Goal: Transaction & Acquisition: Purchase product/service

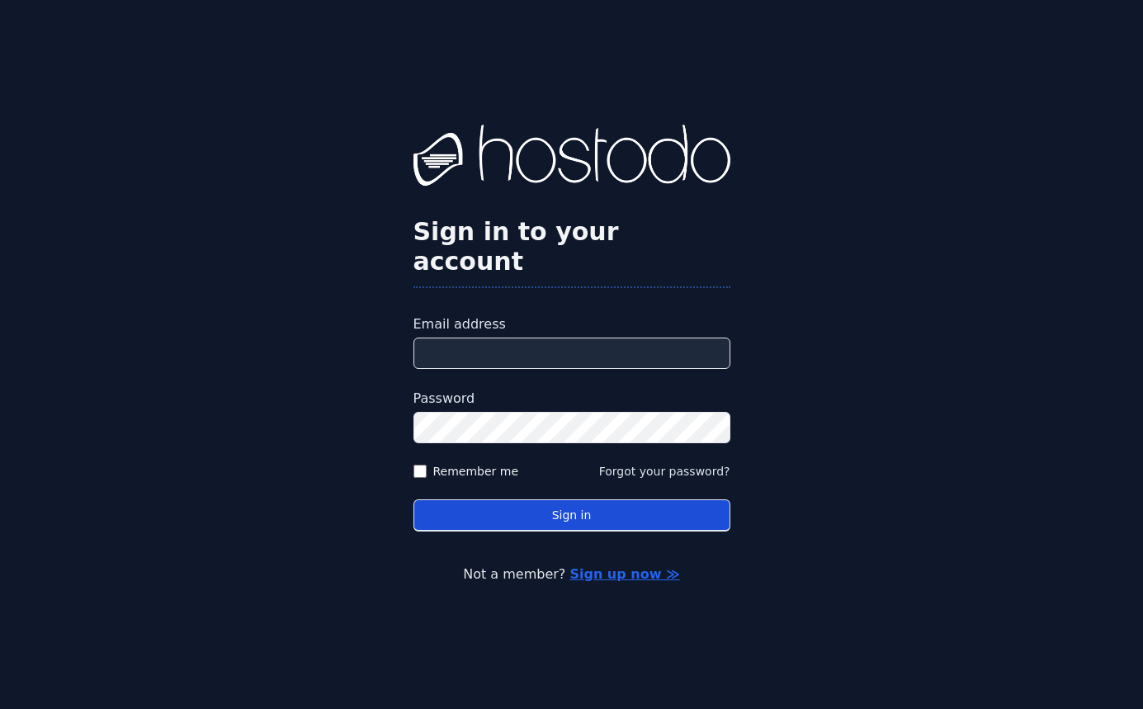
type input "**********"
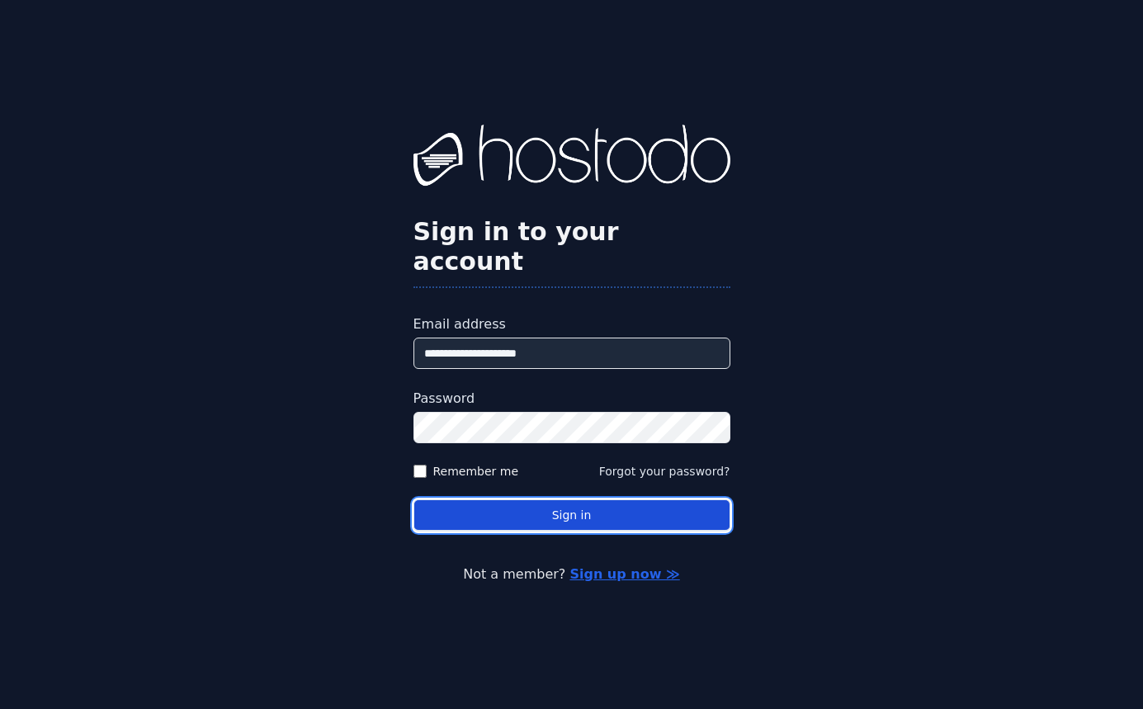
click at [483, 499] on button "Sign in" at bounding box center [571, 515] width 317 height 32
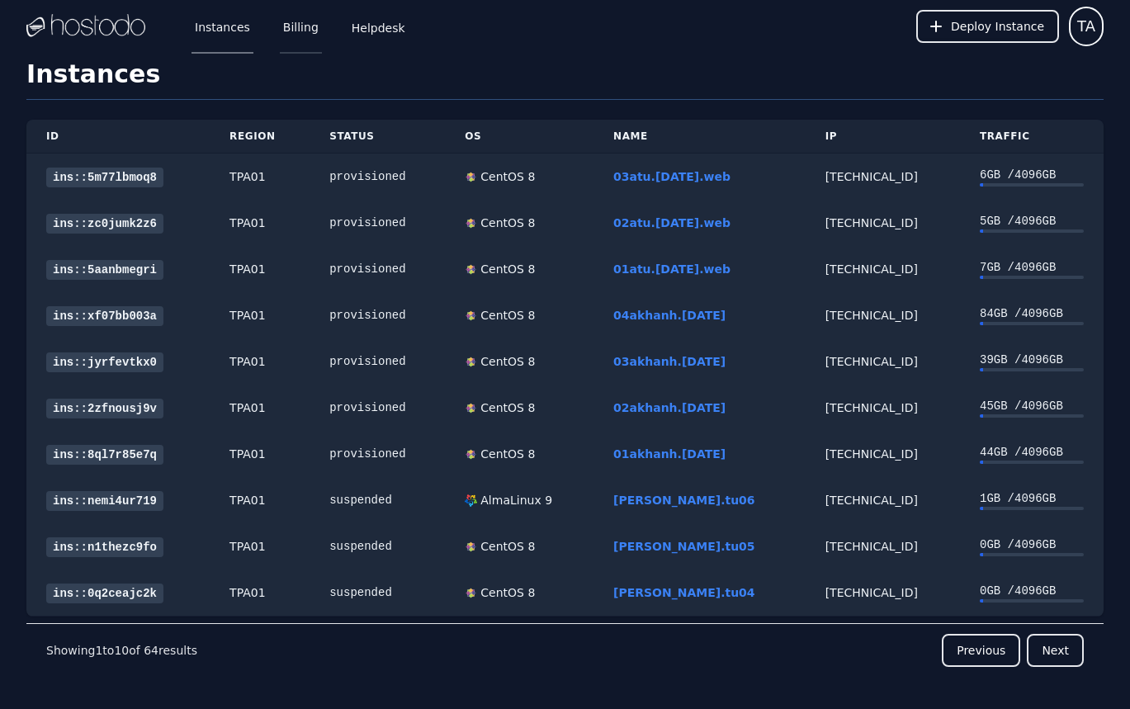
click at [309, 37] on link "Billing" at bounding box center [301, 26] width 42 height 54
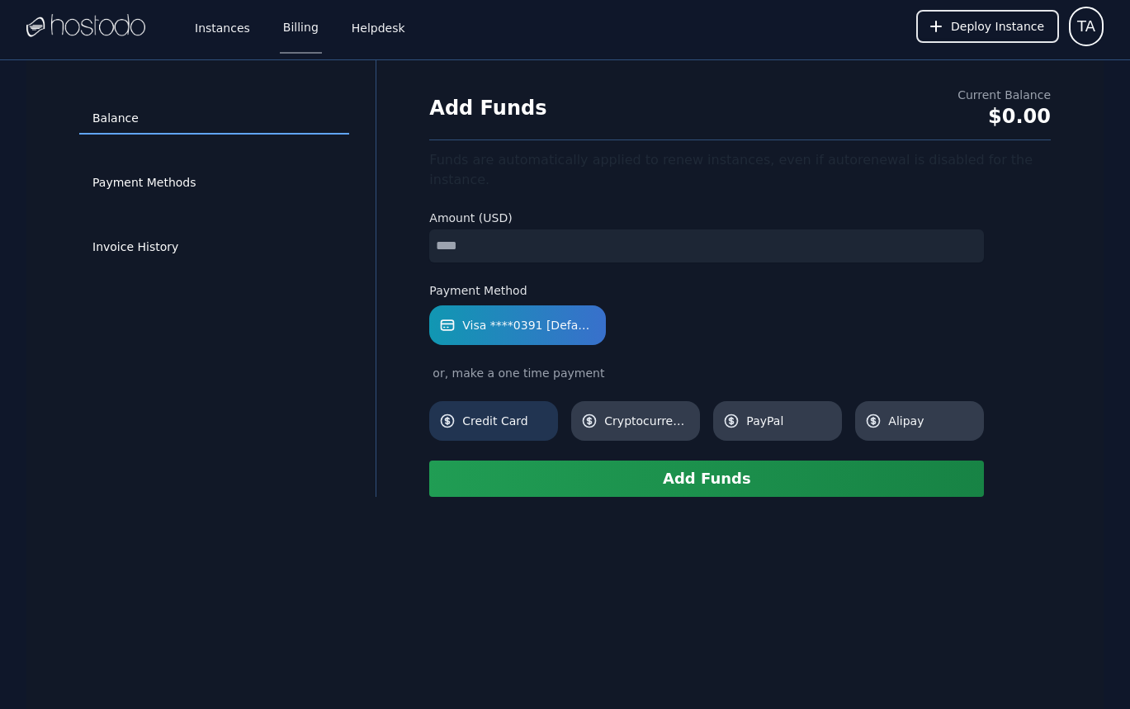
click at [491, 413] on span "Credit Card" at bounding box center [505, 421] width 86 height 17
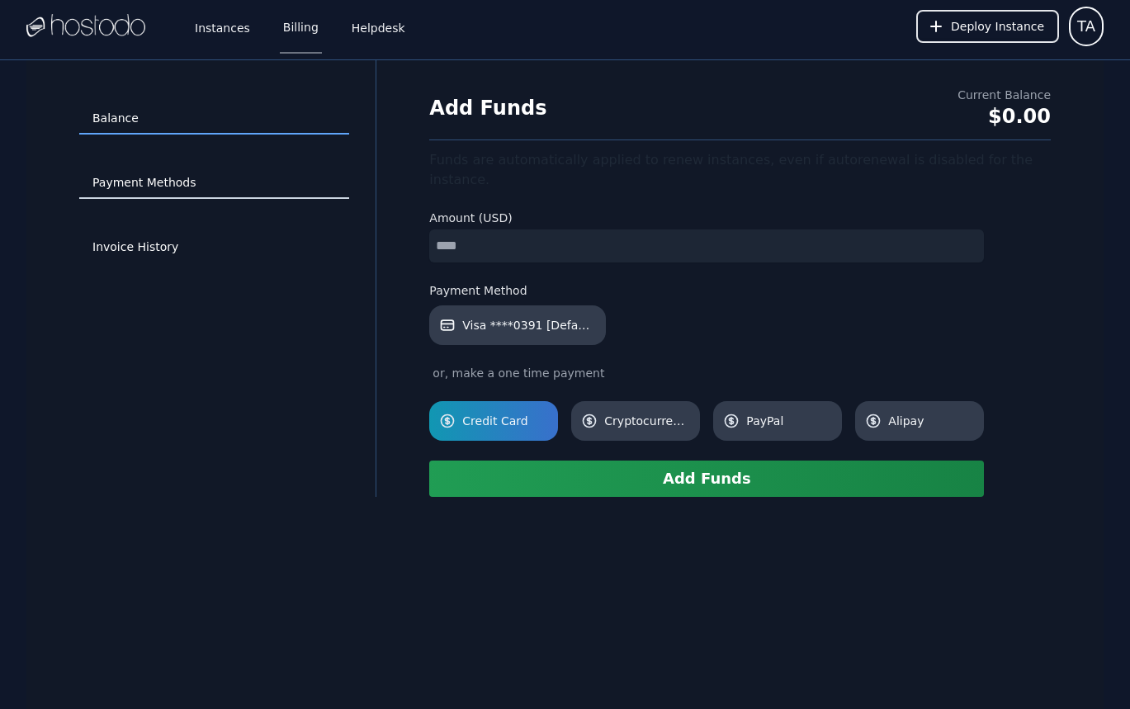
click at [115, 176] on link "Payment Methods" at bounding box center [214, 183] width 270 height 31
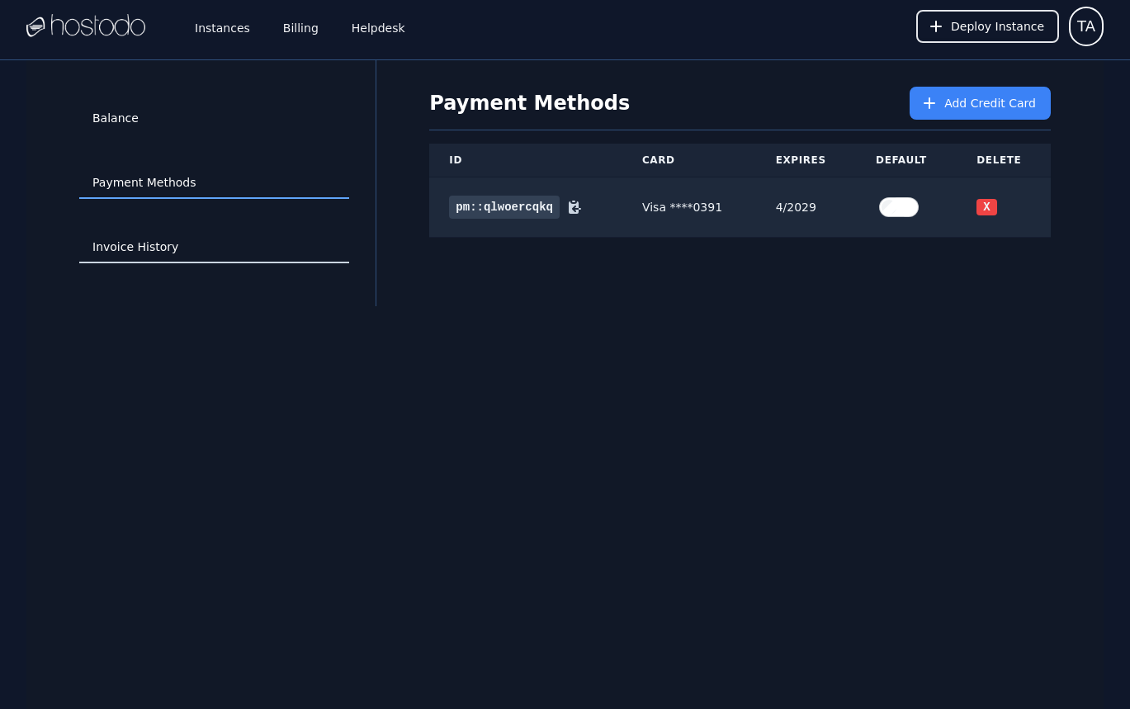
click at [144, 252] on link "Invoice History" at bounding box center [214, 247] width 270 height 31
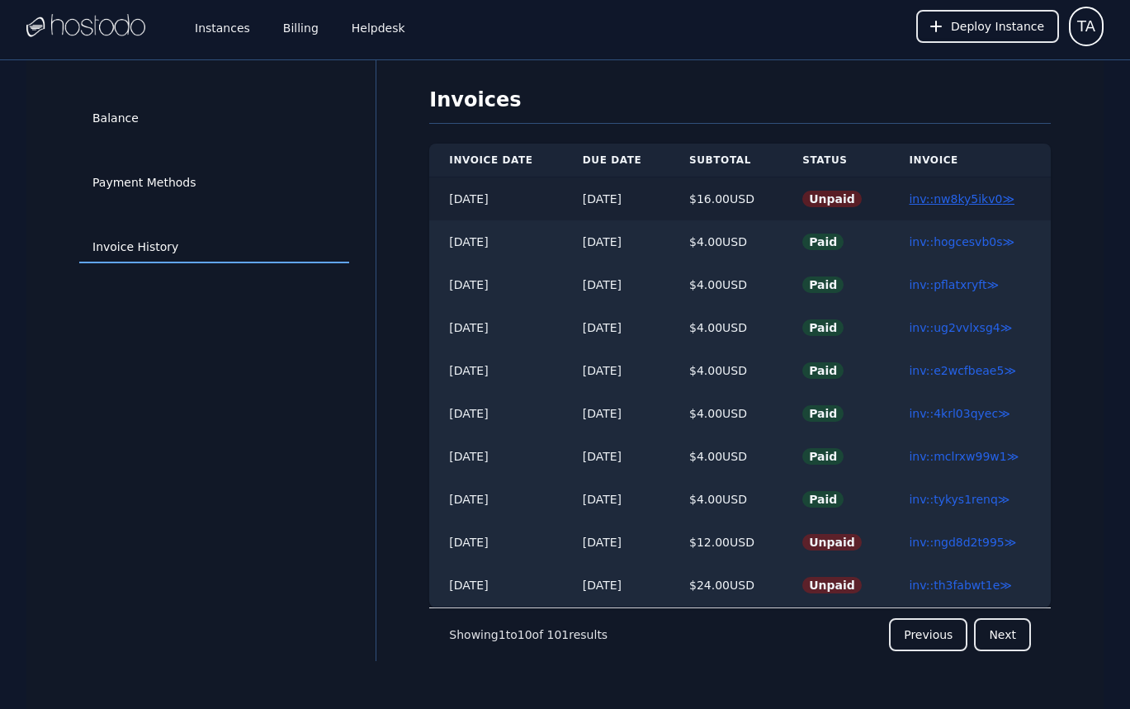
click at [953, 202] on link "inv::nw8ky5ikv0 ≫" at bounding box center [962, 198] width 106 height 13
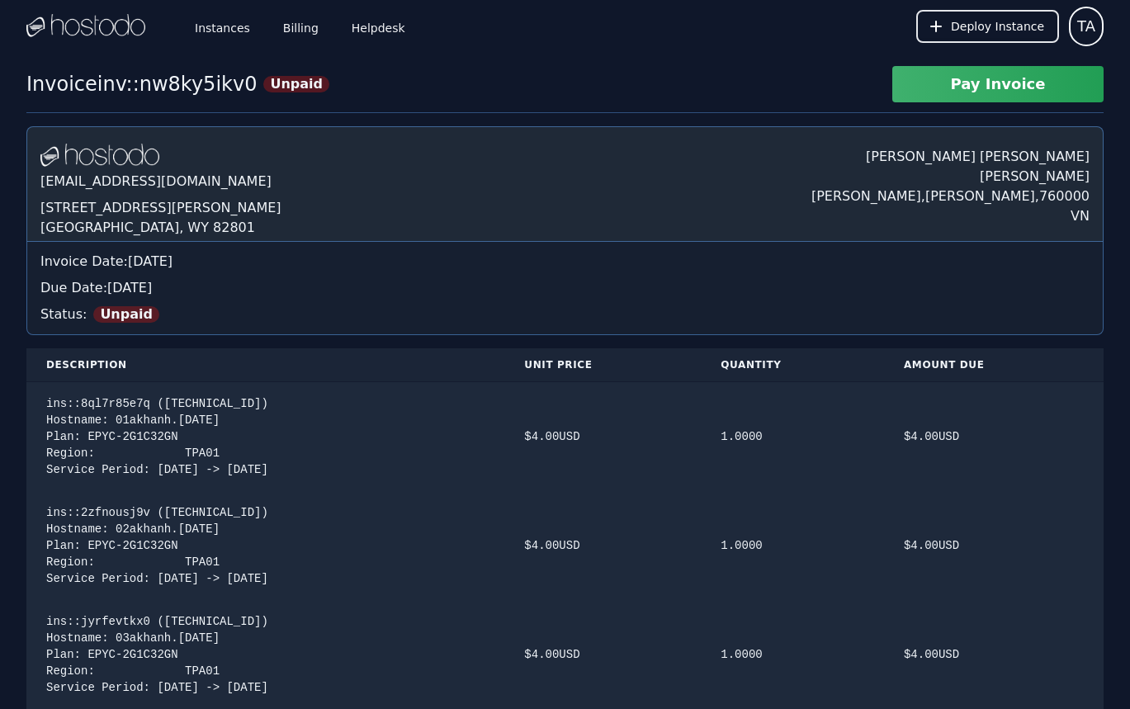
click at [957, 100] on button "Pay Invoice" at bounding box center [997, 84] width 211 height 36
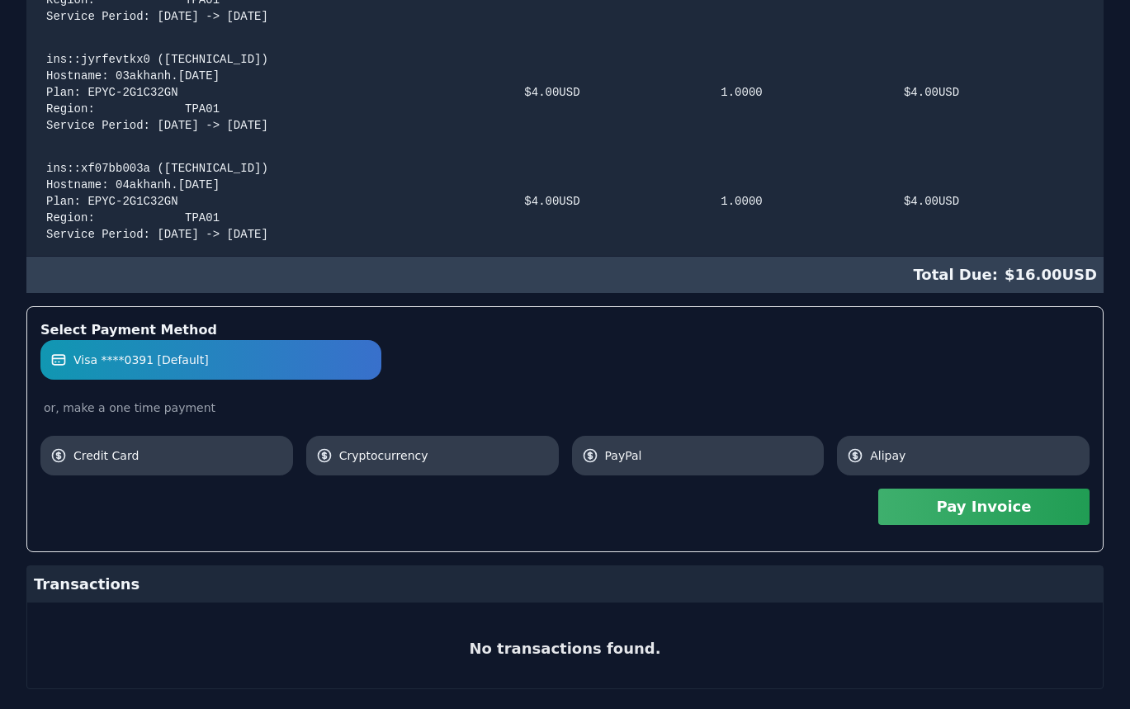
scroll to position [595, 0]
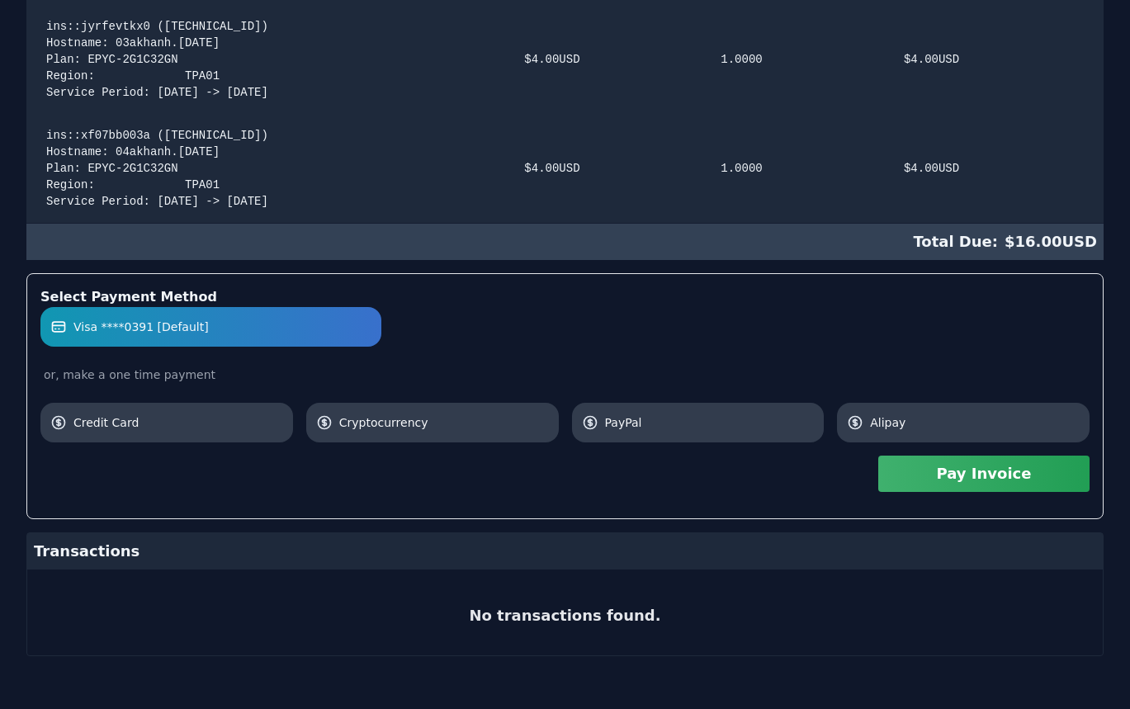
click at [939, 475] on button "Pay Invoice" at bounding box center [983, 474] width 211 height 36
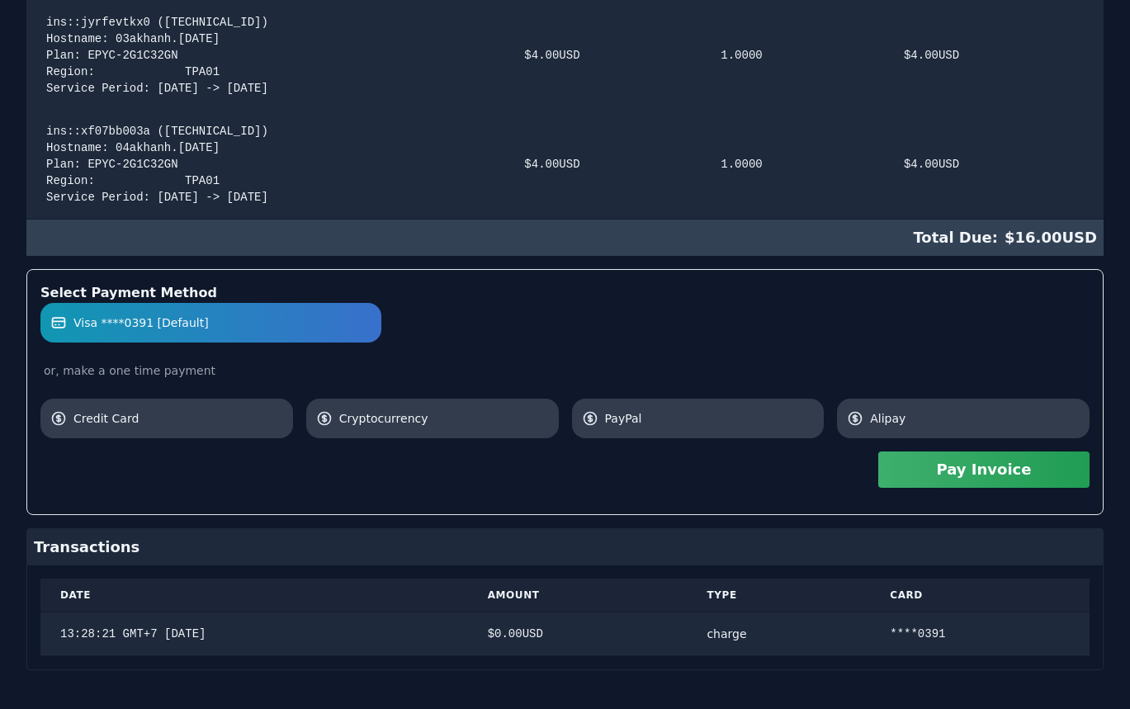
scroll to position [613, 0]
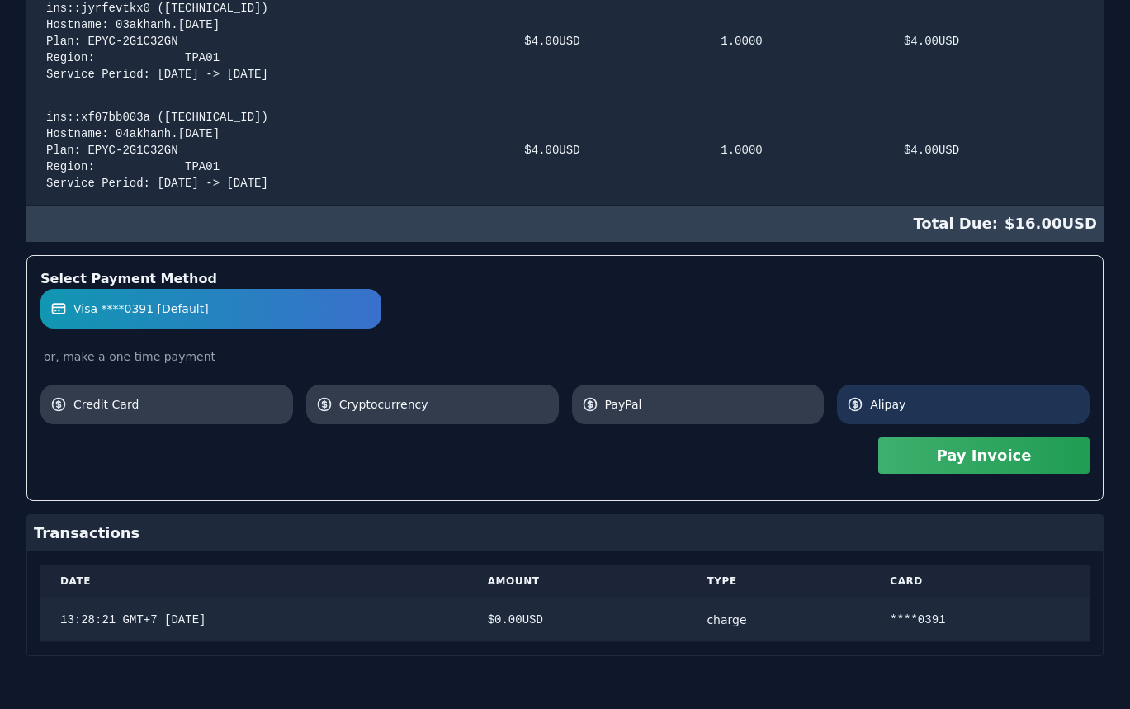
click at [892, 412] on span "Alipay" at bounding box center [975, 404] width 210 height 17
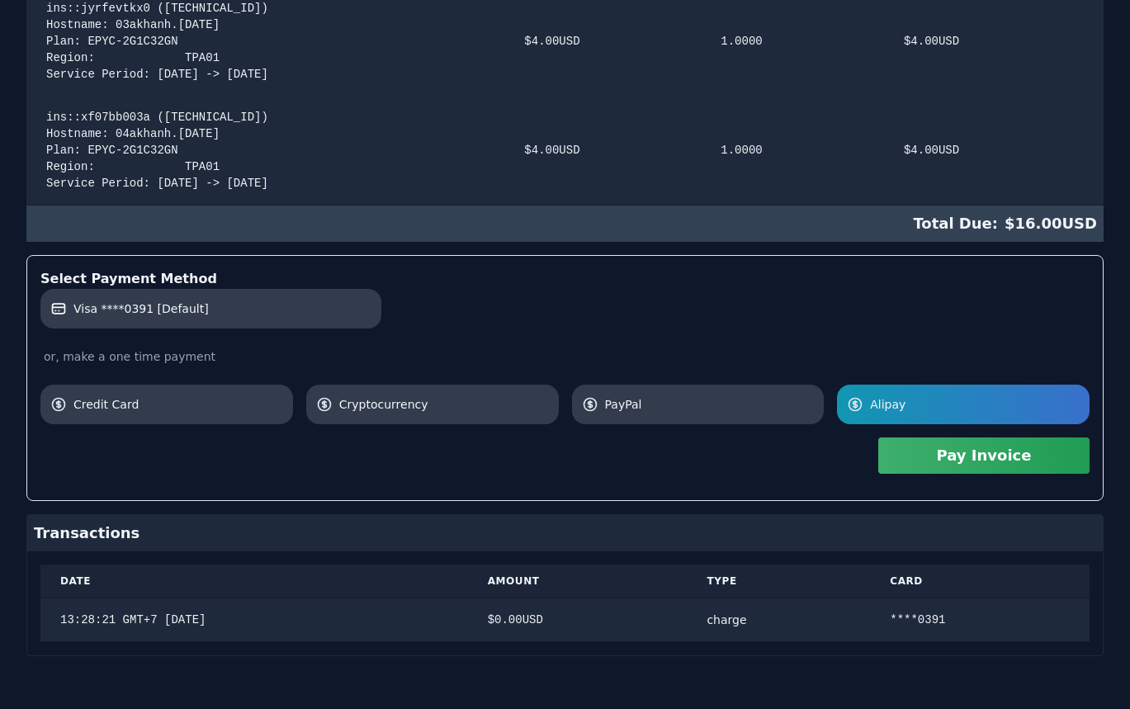
click at [118, 383] on div "Visa ****0391 [Default] or, make a one time payment Credit Card Cryptocurrency …" at bounding box center [564, 356] width 1049 height 135
click at [111, 398] on span "Credit Card" at bounding box center [178, 404] width 210 height 17
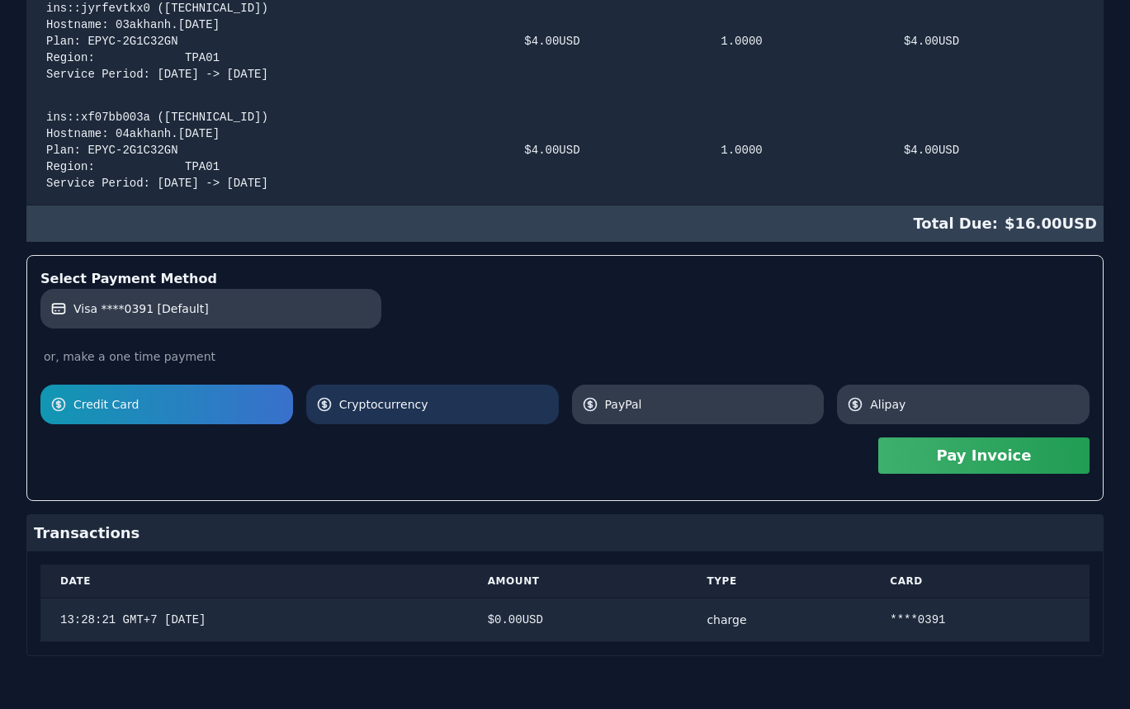
click at [396, 416] on link "Cryptocurrency" at bounding box center [432, 405] width 253 height 40
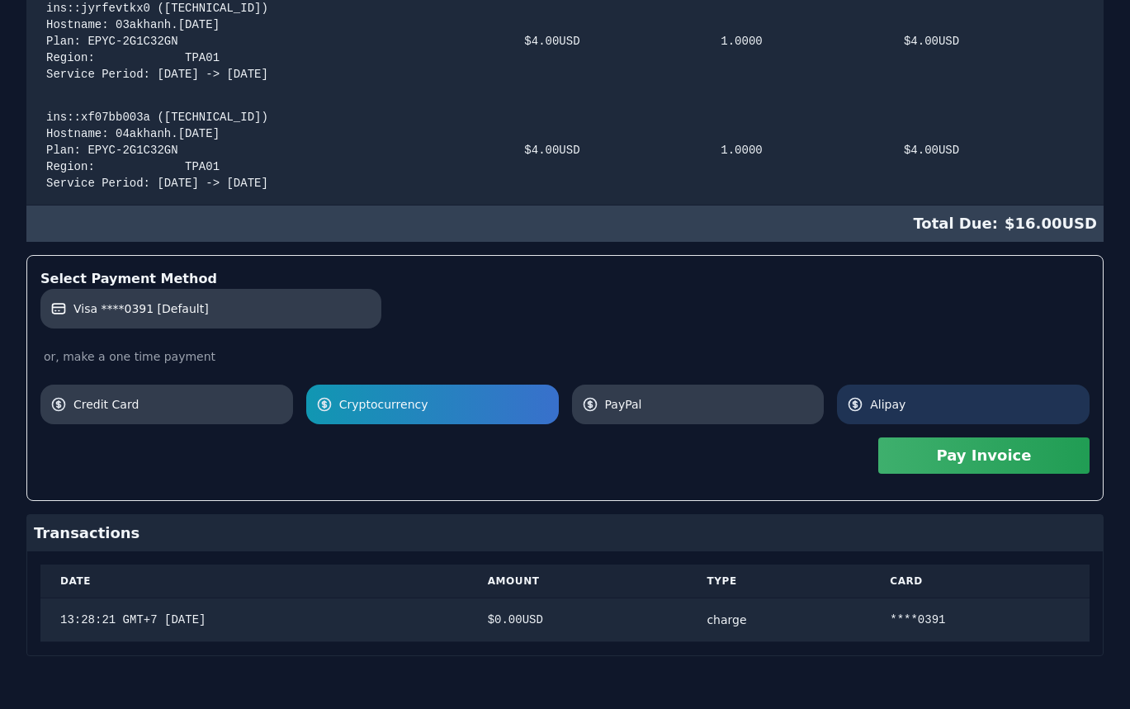
click at [940, 404] on span "Alipay" at bounding box center [975, 404] width 210 height 17
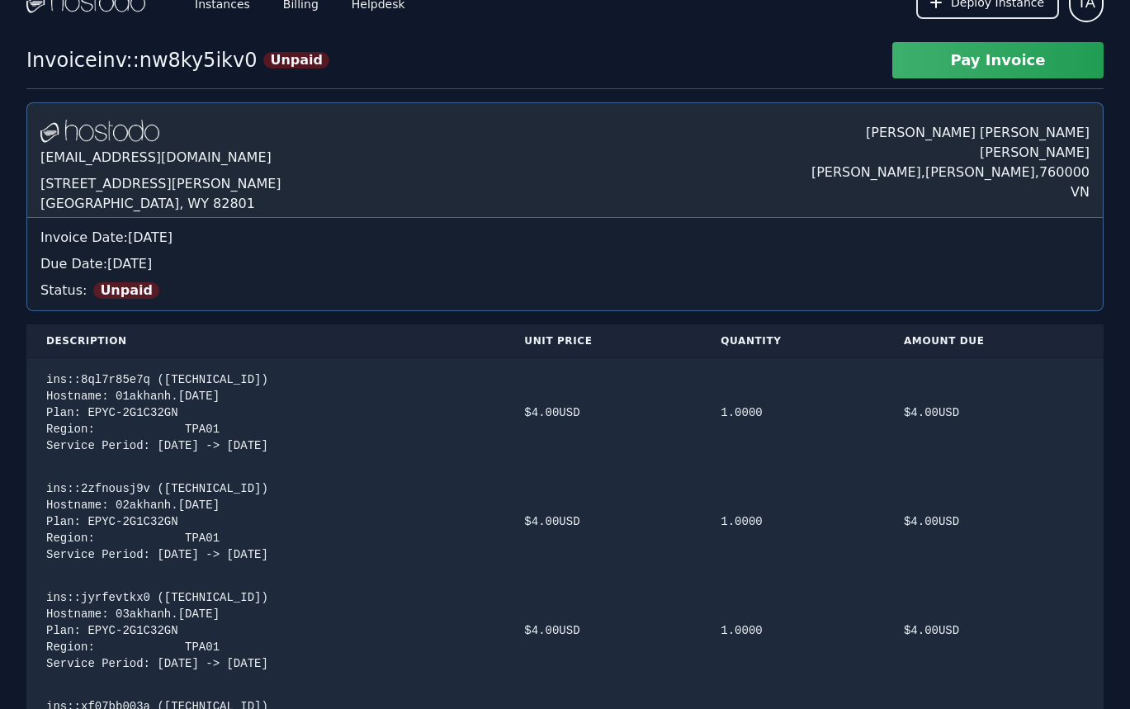
scroll to position [0, 0]
